Goal: Register for event/course

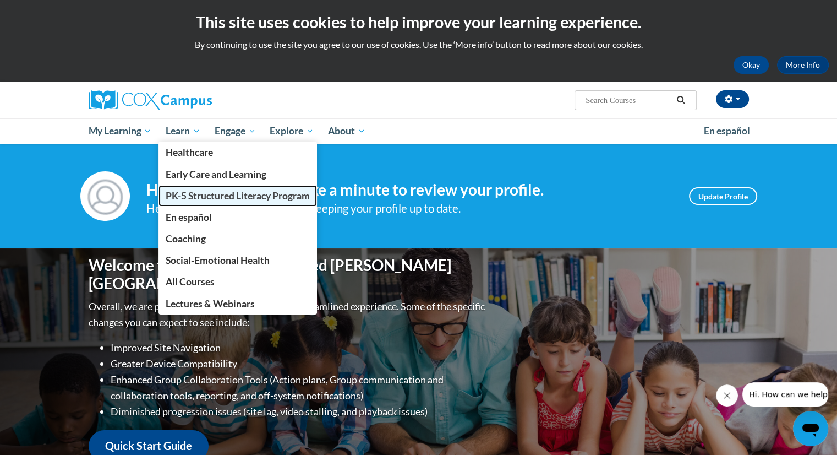
click at [178, 192] on span "PK-5 Structured Literacy Program" at bounding box center [238, 196] width 144 height 12
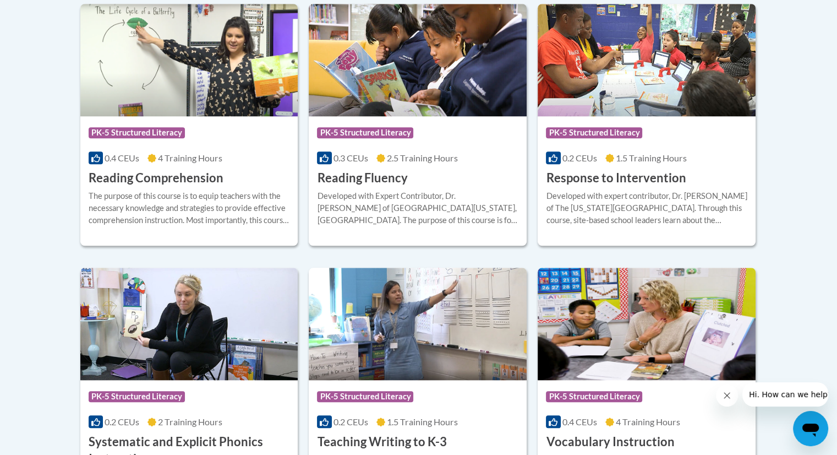
scroll to position [1065, 0]
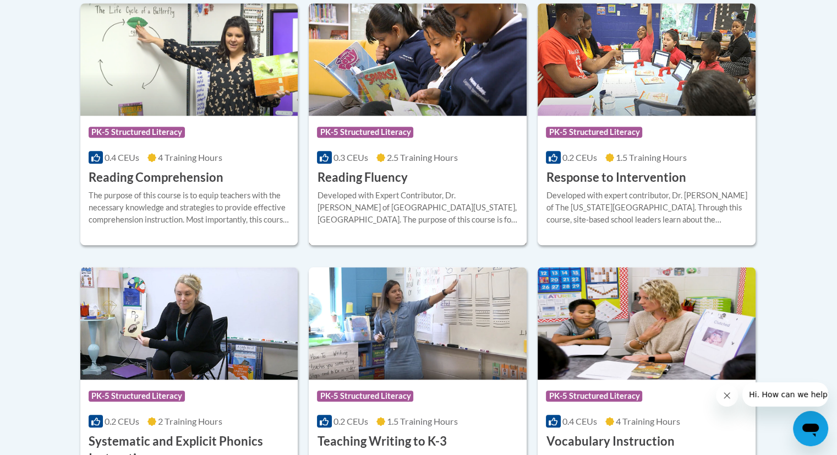
click at [381, 187] on div "More Info Enroll Developed with Expert Contributor, Dr. Laura Rhinehart of Univ…" at bounding box center [418, 214] width 218 height 56
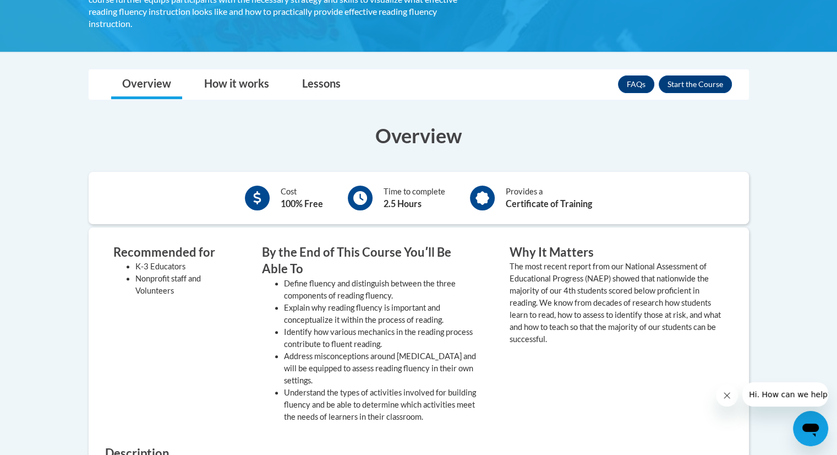
scroll to position [275, 0]
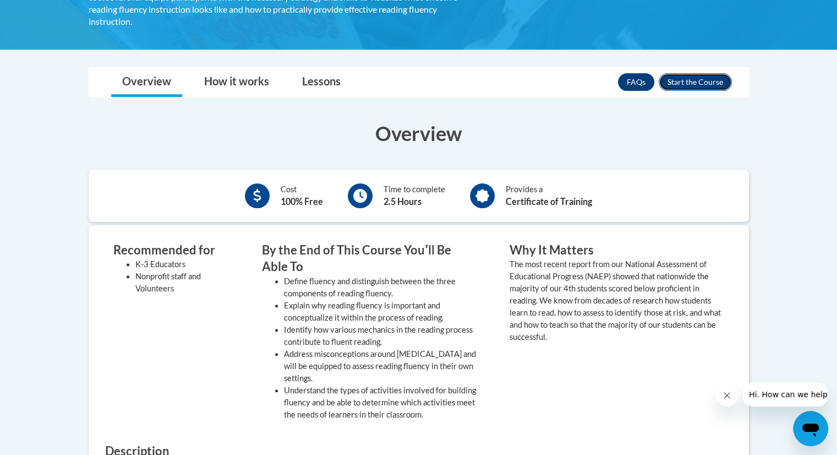
click at [687, 73] on button "Enroll" at bounding box center [695, 82] width 73 height 18
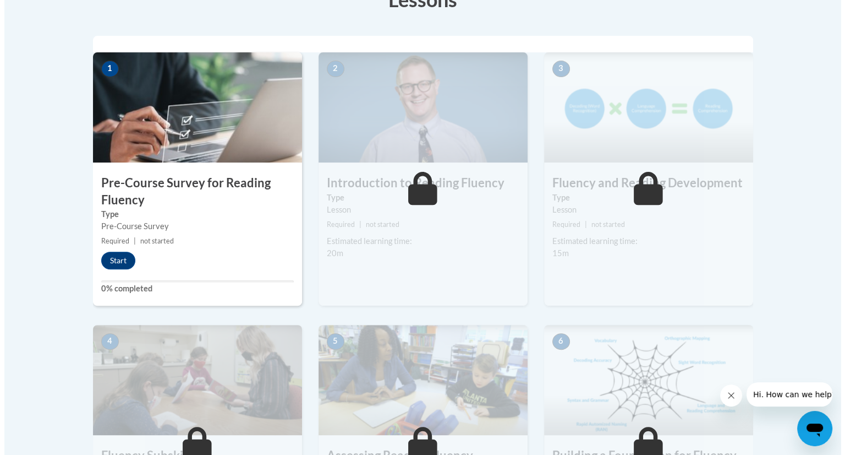
scroll to position [360, 0]
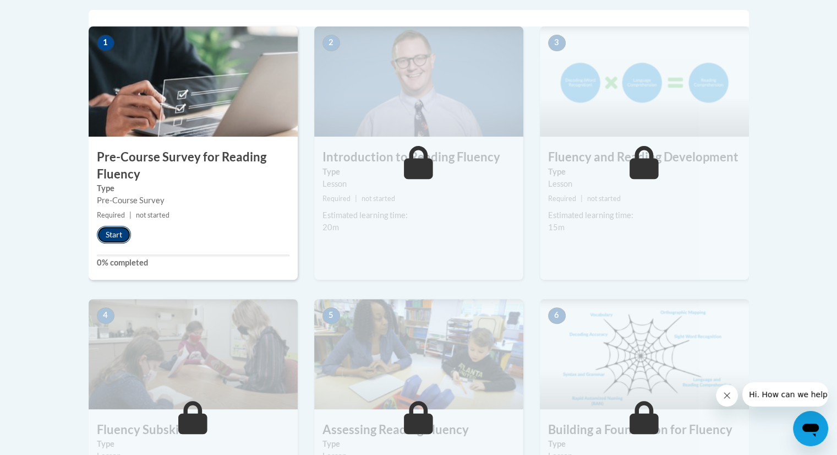
click at [121, 233] on button "Start" at bounding box center [114, 235] width 34 height 18
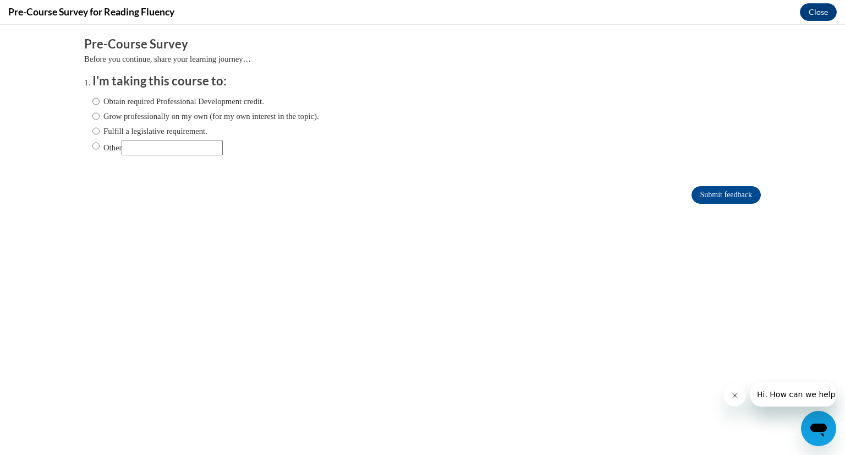
scroll to position [0, 0]
click at [120, 132] on label "Fulfill a legislative requirement." at bounding box center [149, 131] width 115 height 12
click at [100, 132] on input "Fulfill a legislative requirement." at bounding box center [95, 131] width 7 height 12
radio input "true"
click at [713, 194] on input "Submit feedback" at bounding box center [726, 195] width 69 height 18
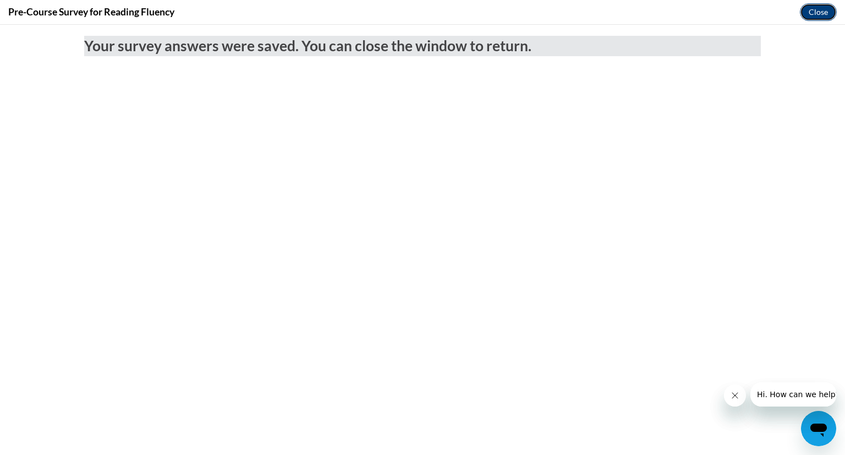
click at [828, 15] on button "Close" at bounding box center [818, 12] width 37 height 18
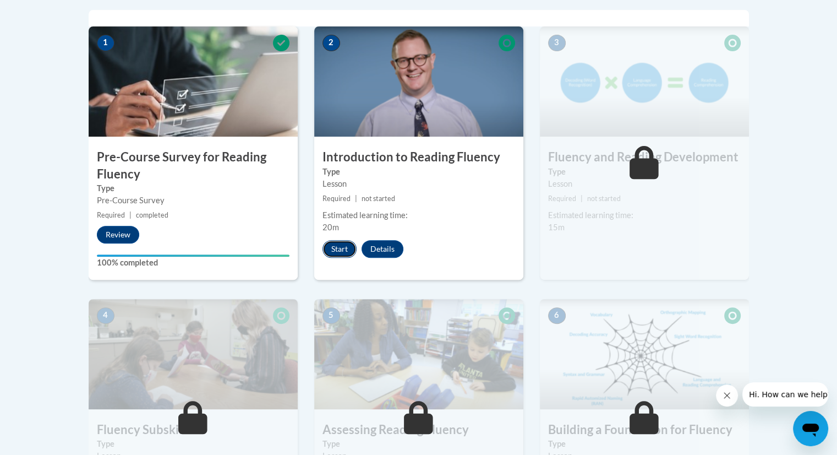
click at [345, 248] on button "Start" at bounding box center [339, 249] width 34 height 18
